Goal: Information Seeking & Learning: Compare options

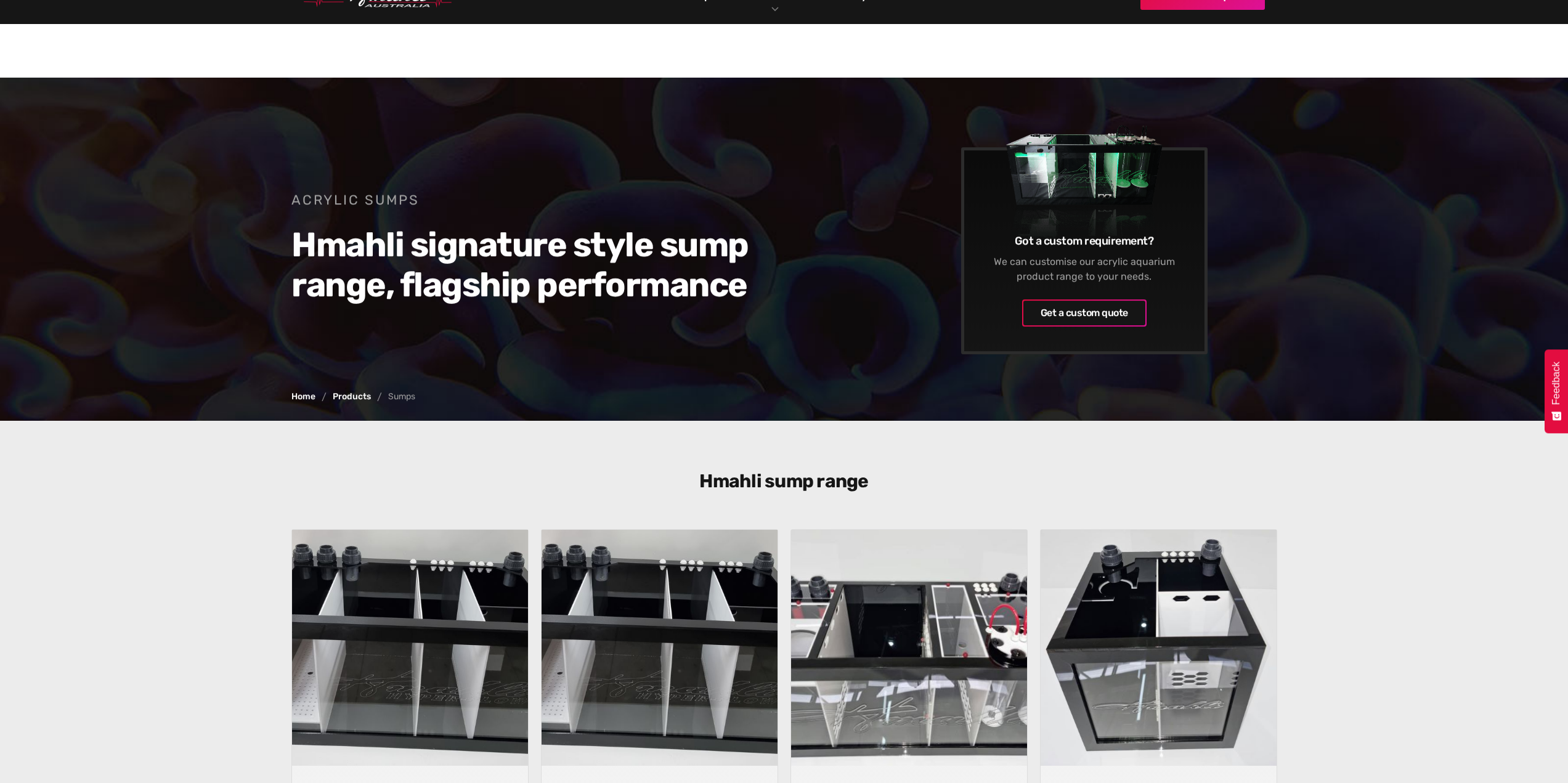
scroll to position [493, 0]
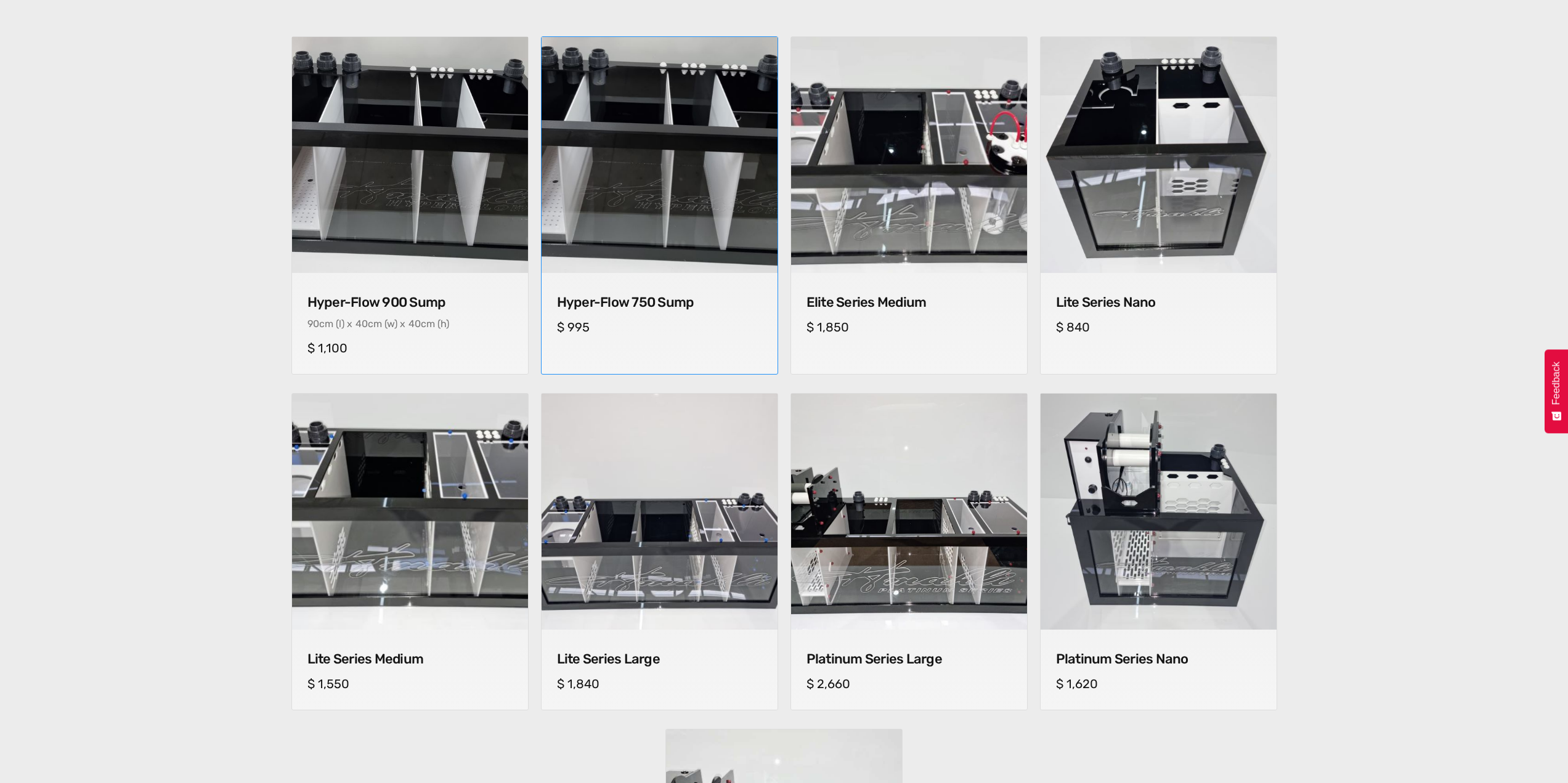
click at [648, 237] on img at bounding box center [659, 155] width 247 height 247
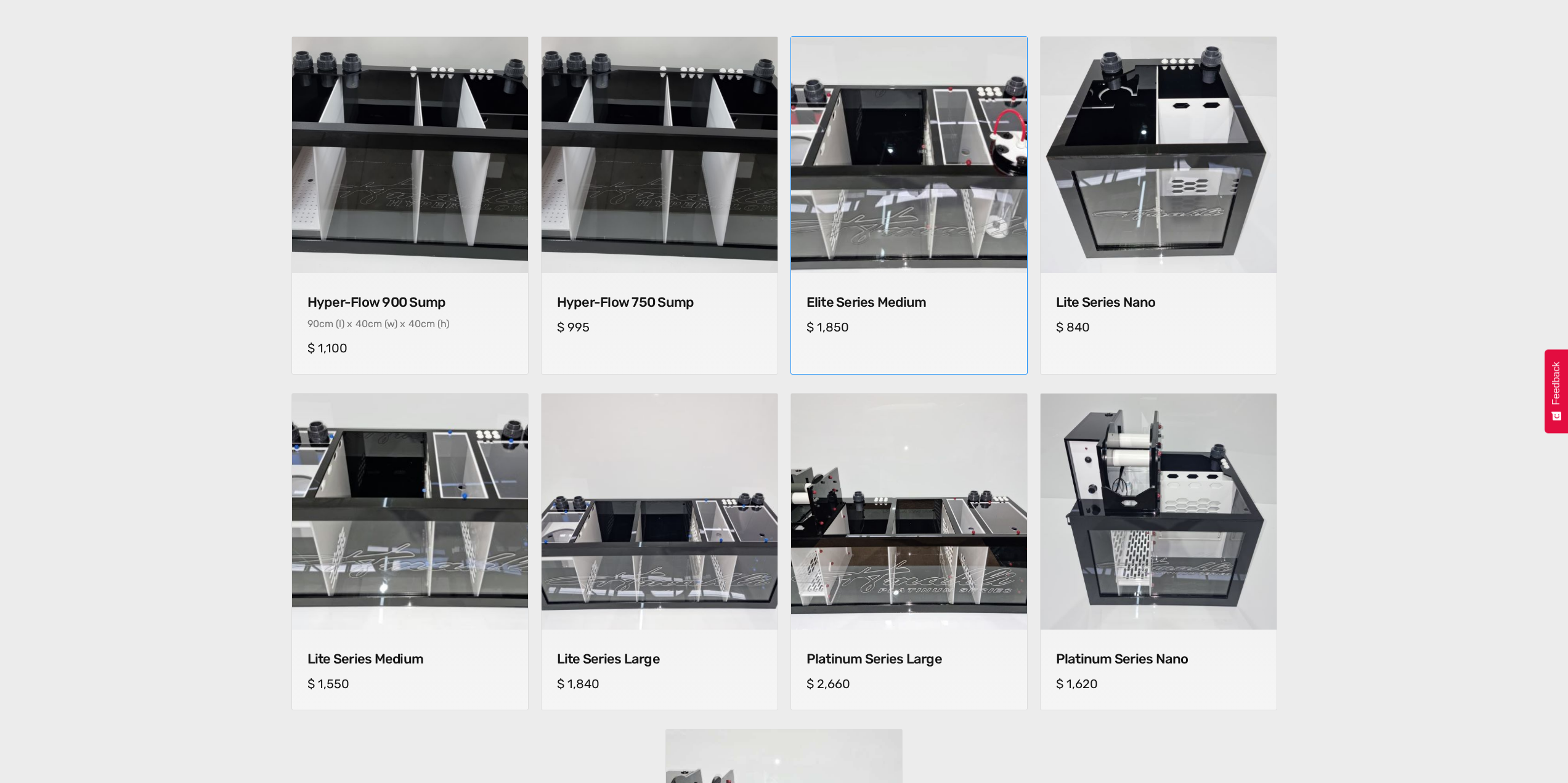
click at [890, 177] on img at bounding box center [909, 155] width 248 height 248
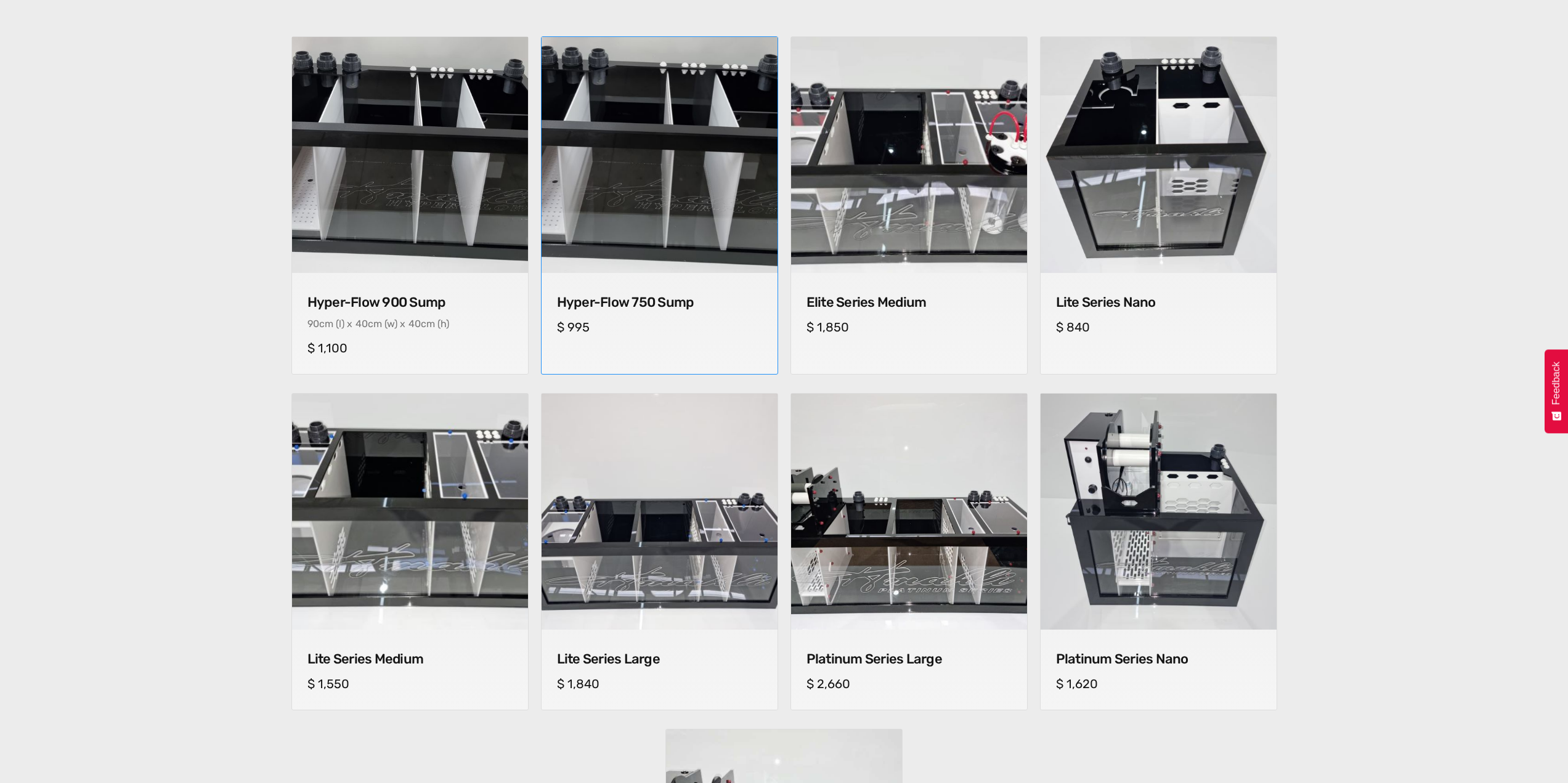
click at [605, 250] on img at bounding box center [659, 155] width 248 height 248
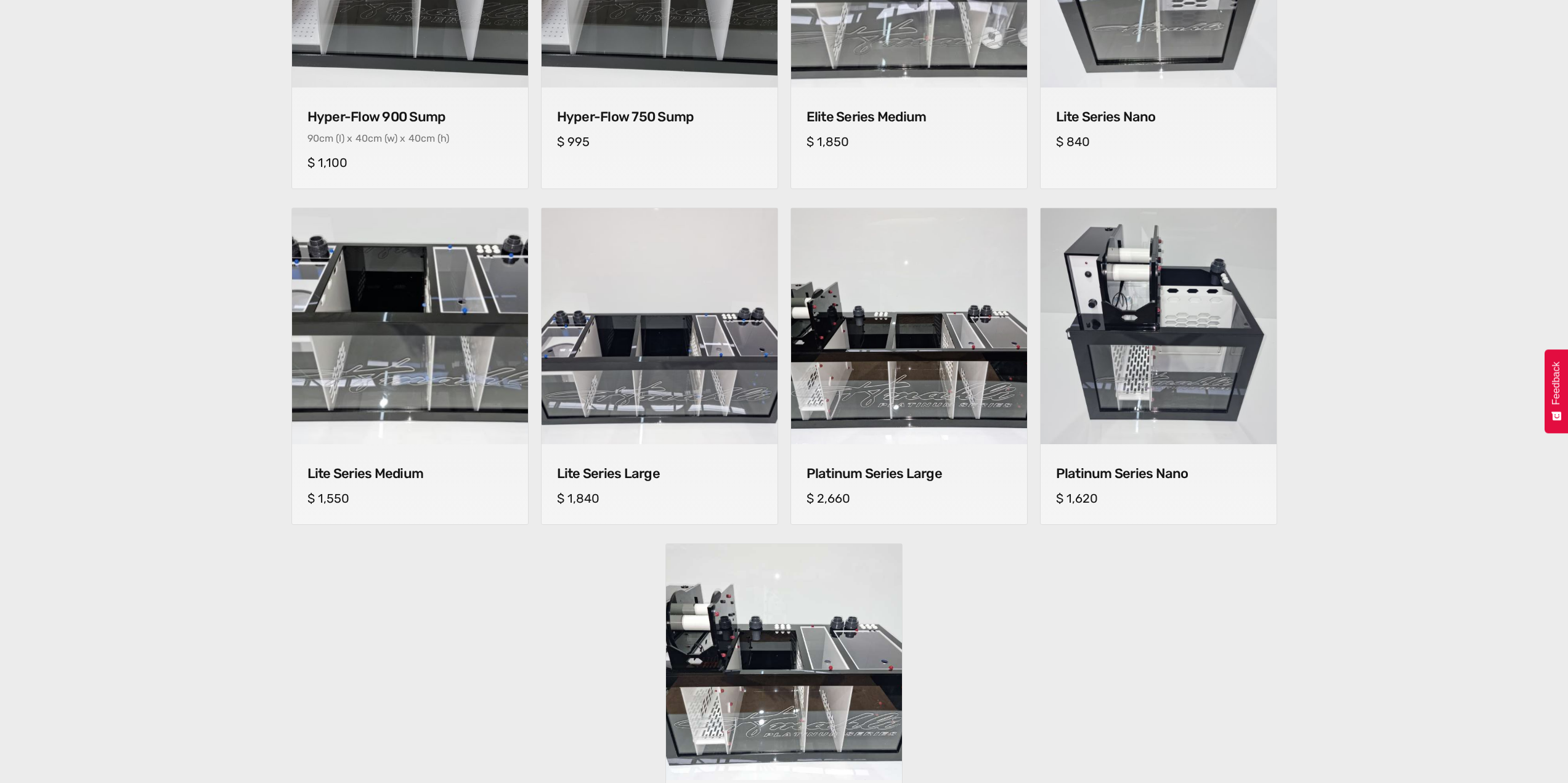
scroll to position [739, 0]
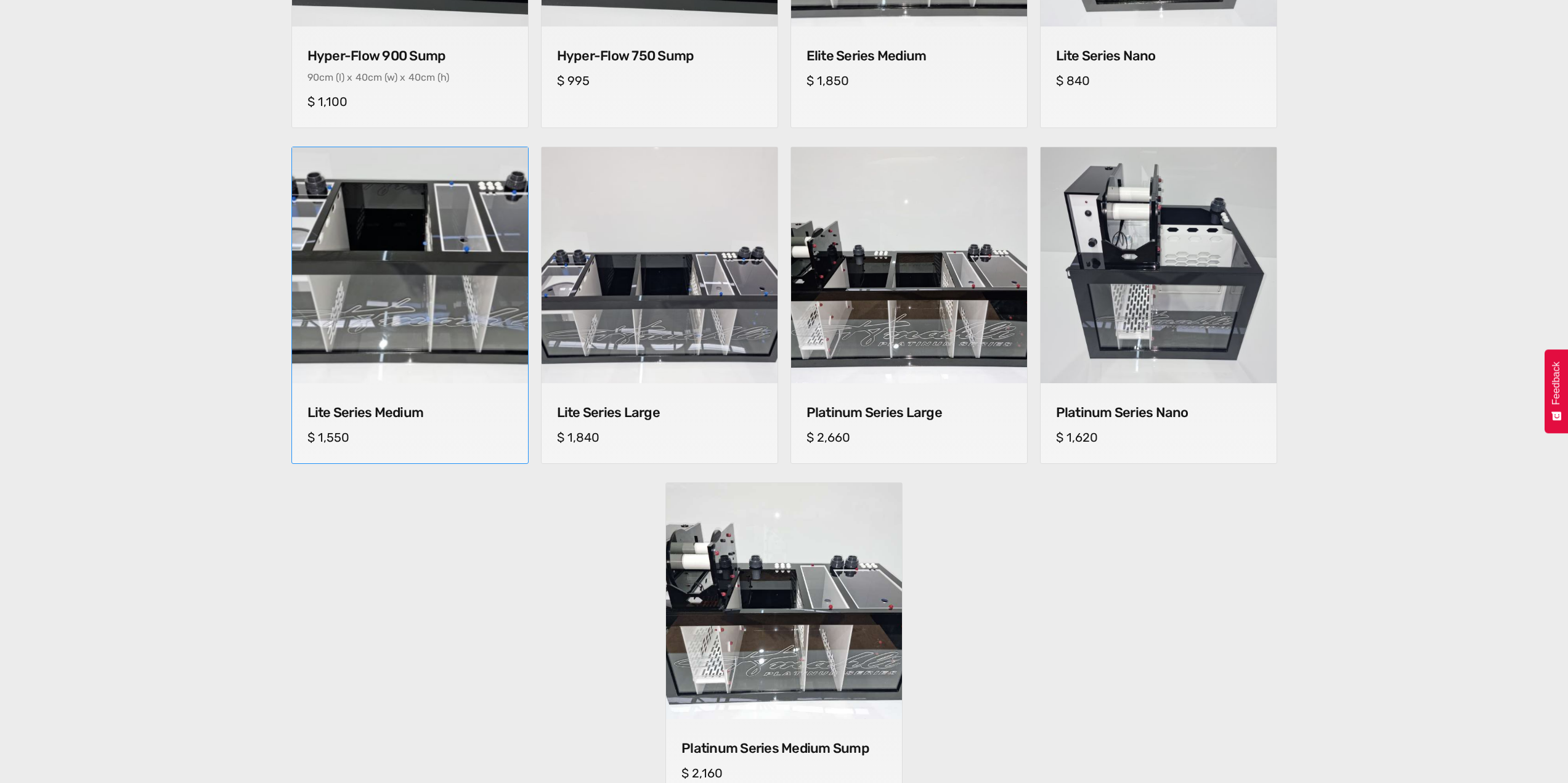
click at [436, 297] on img at bounding box center [410, 265] width 242 height 242
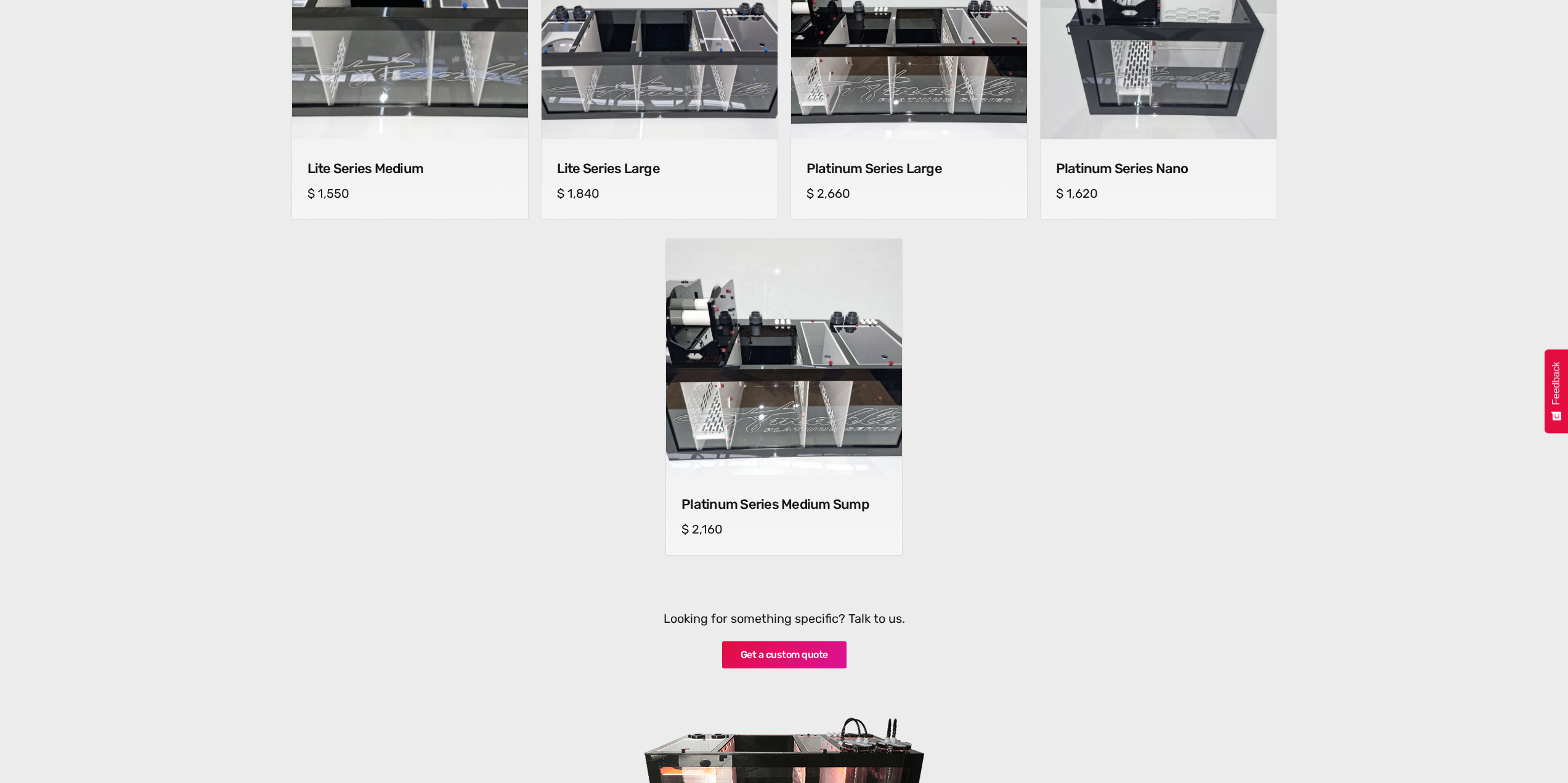
scroll to position [986, 0]
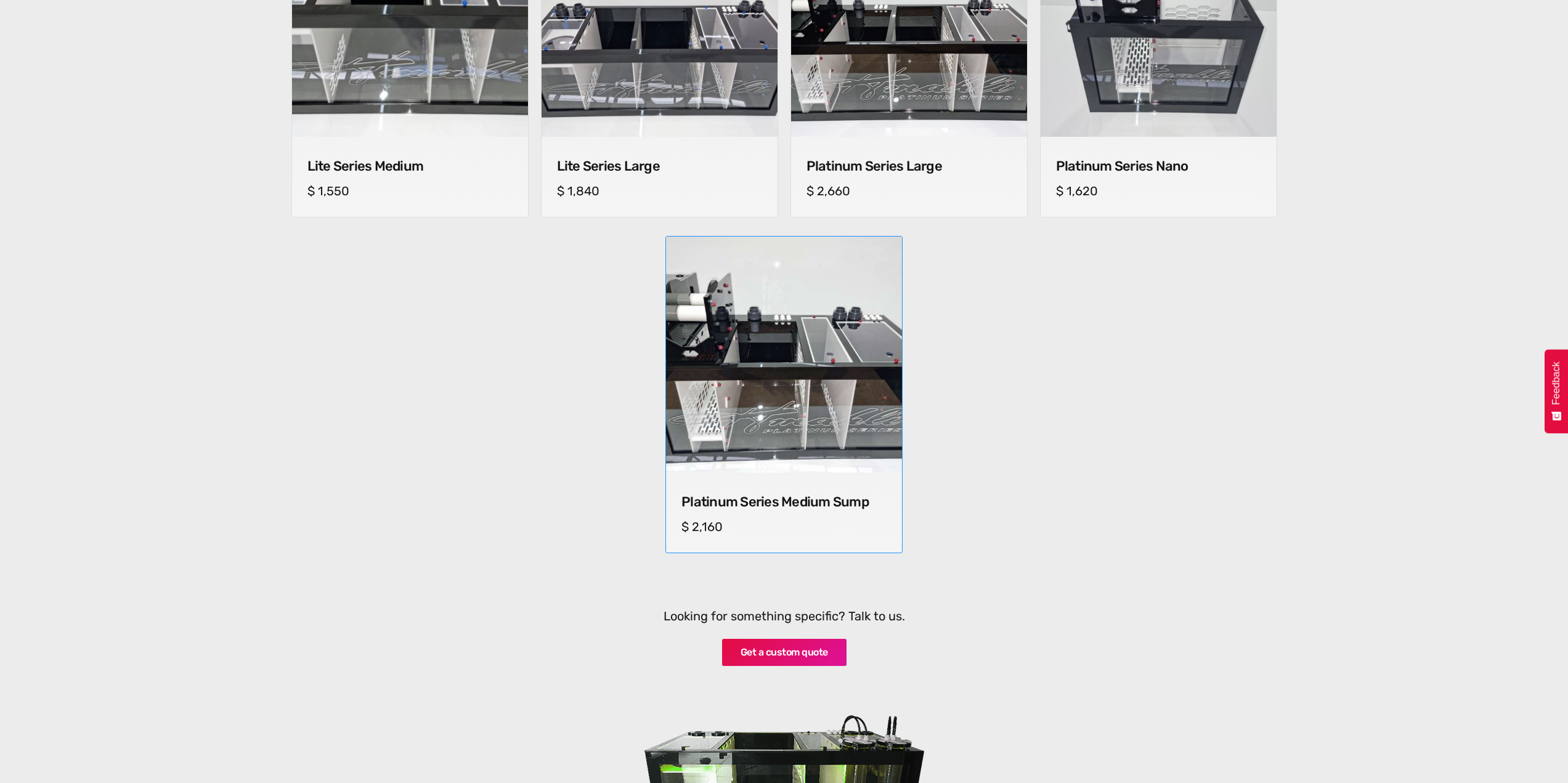
click at [800, 429] on img at bounding box center [783, 354] width 248 height 248
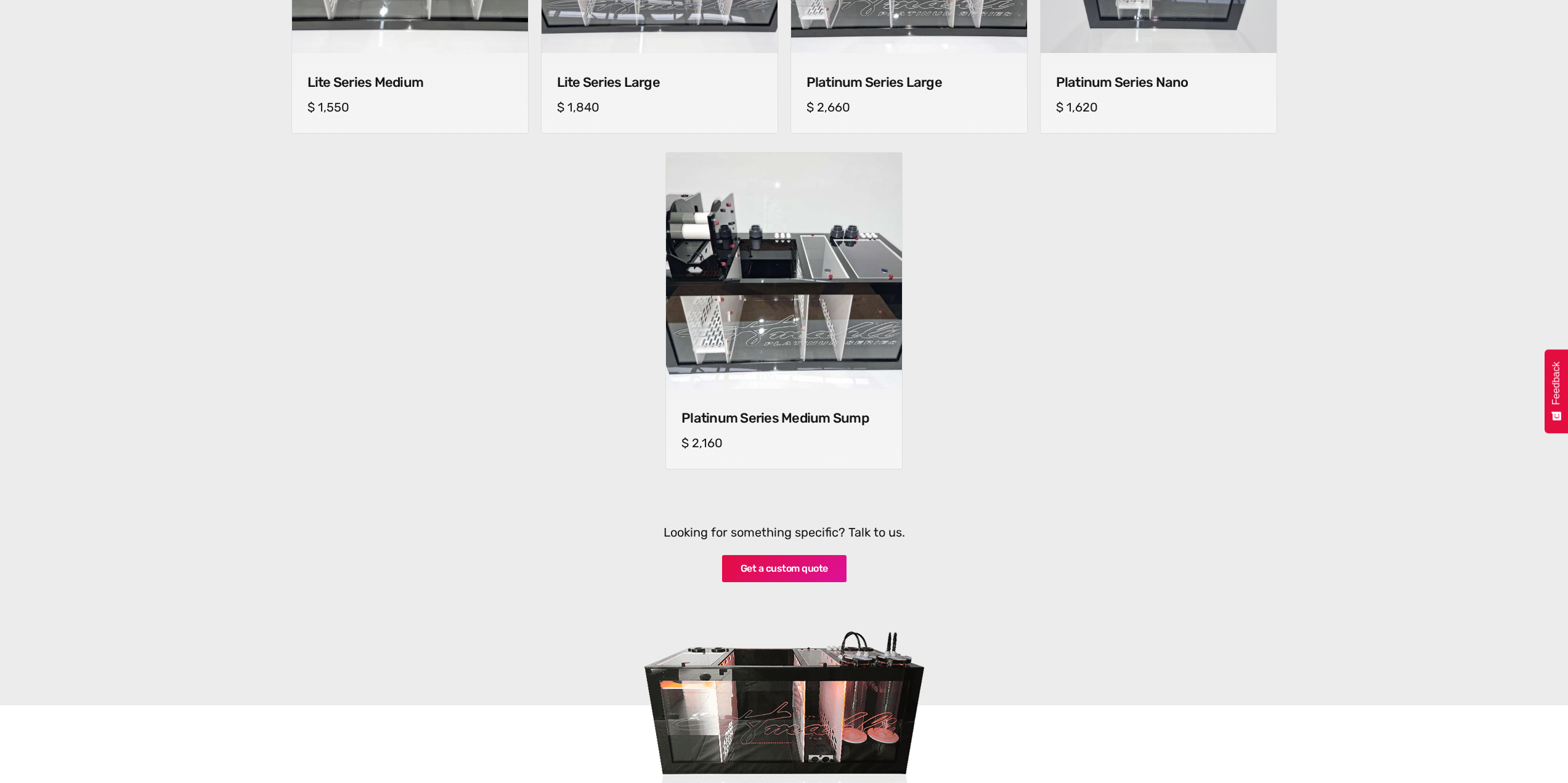
scroll to position [1356, 0]
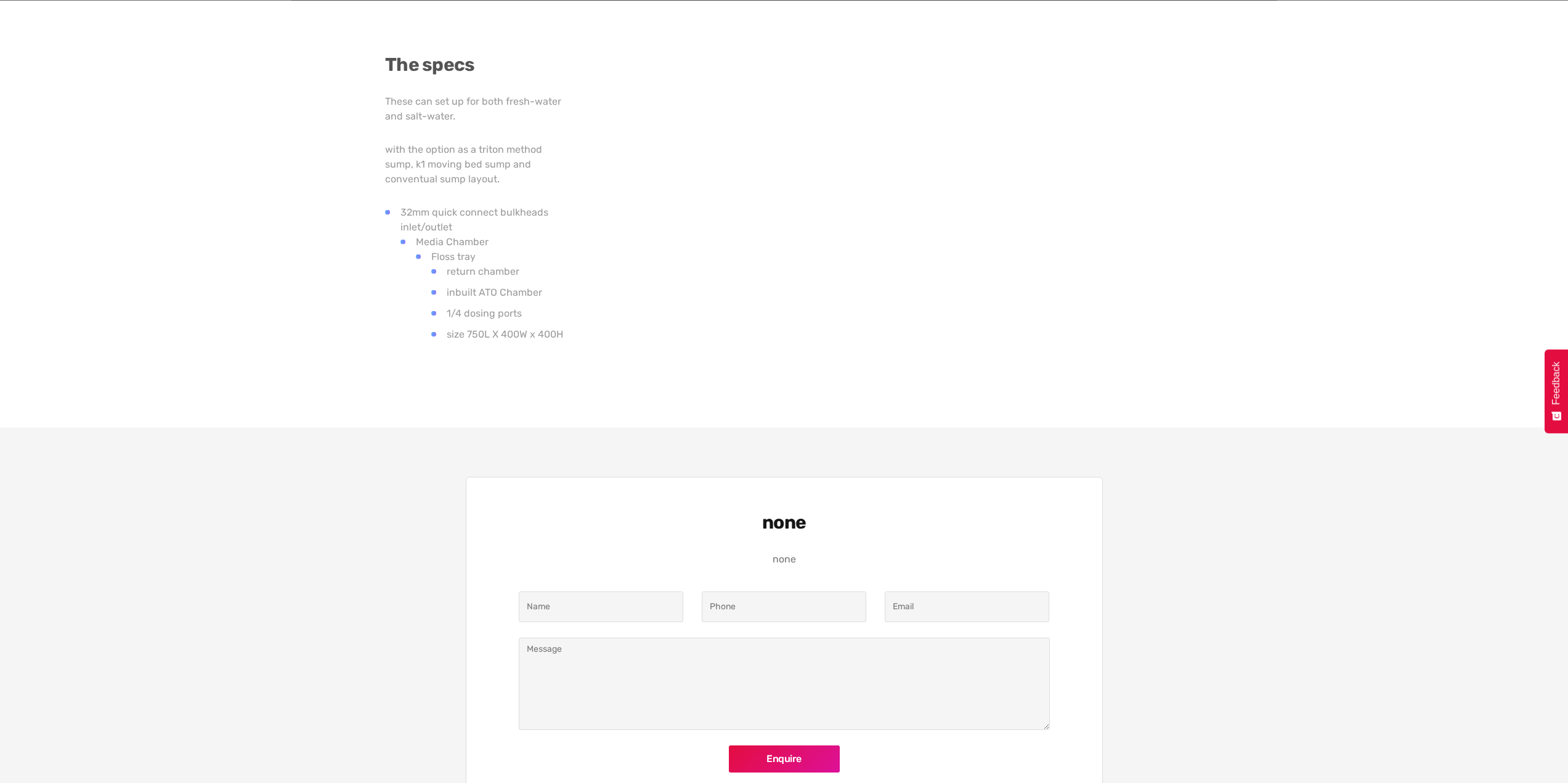
scroll to position [678, 0]
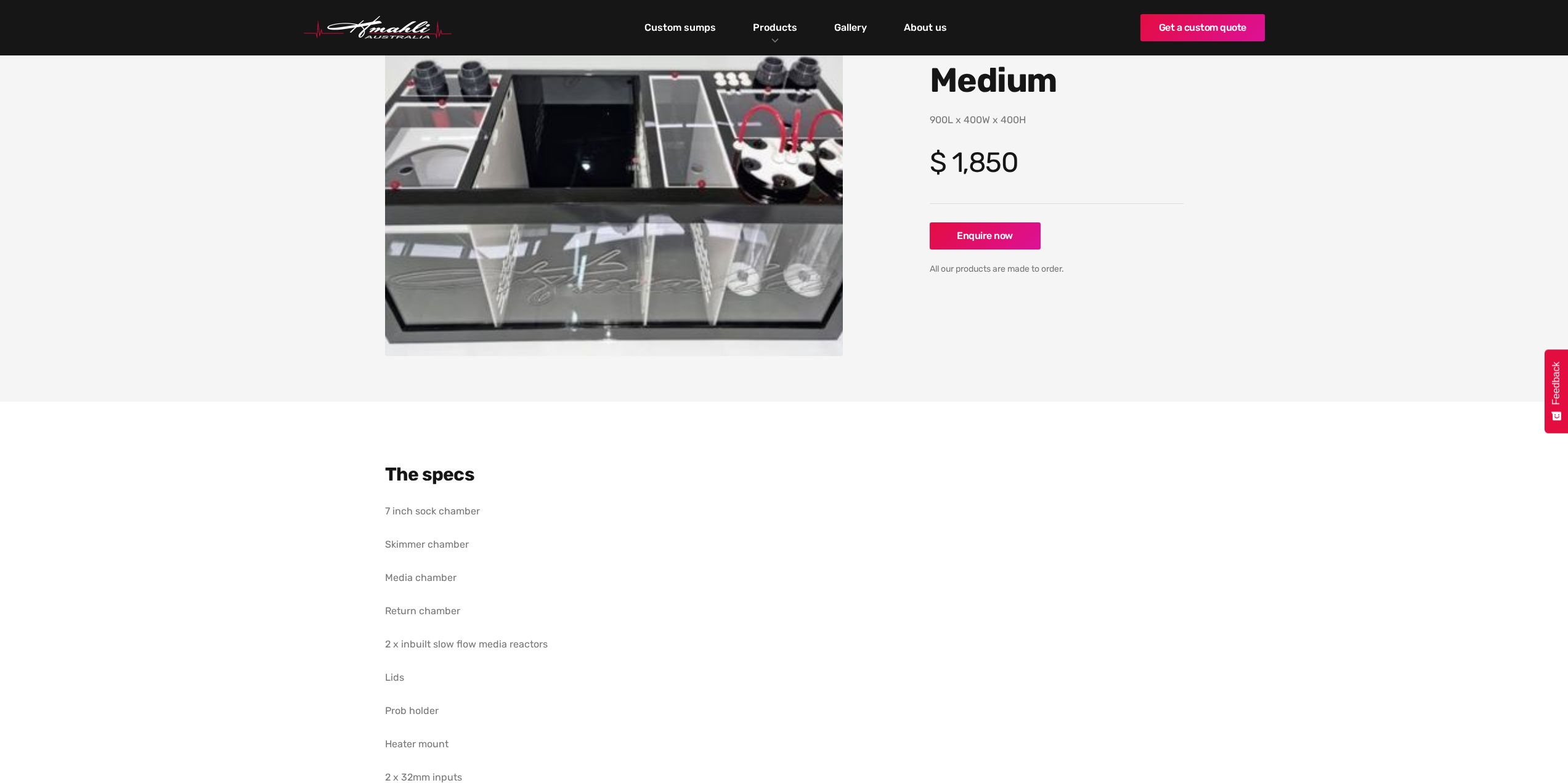
scroll to position [123, 0]
